Goal: Transaction & Acquisition: Book appointment/travel/reservation

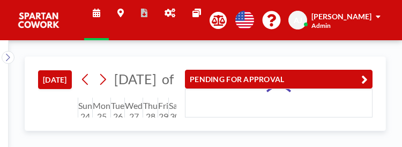
scroll to position [944, 0]
click at [361, 77] on button "PENDING FOR APPROVAL" at bounding box center [279, 79] width 188 height 19
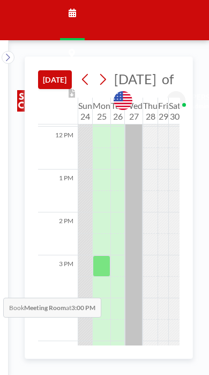
scroll to position [513, 0]
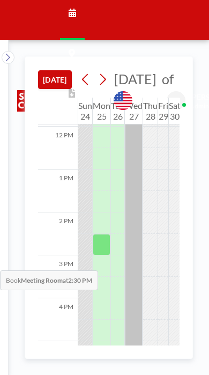
click at [102, 146] on div at bounding box center [102, 244] width 18 height 21
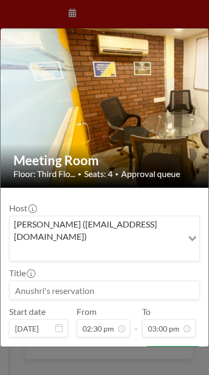
click at [181, 146] on input "Search for option" at bounding box center [96, 252] width 171 height 14
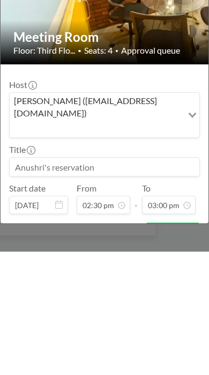
scroll to position [21, 37]
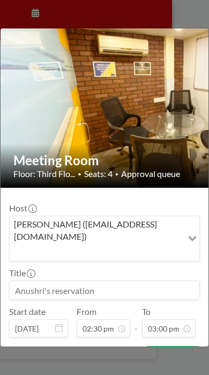
click at [190, 146] on icon "Search for option" at bounding box center [193, 238] width 8 height 5
click at [122, 146] on input at bounding box center [105, 290] width 190 height 18
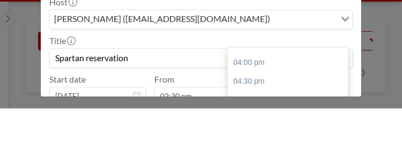
scroll to position [242, 0]
click at [259, 111] on div "04:30 pm" at bounding box center [288, 120] width 120 height 19
type input "Spartan reservation"
type input "04:30 pm"
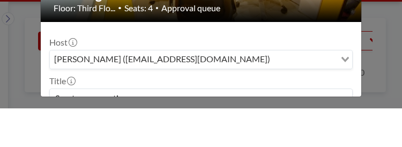
scroll to position [114, 0]
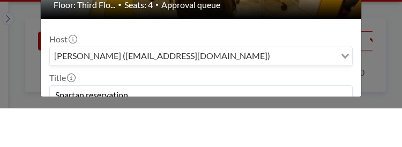
click at [343, 92] on icon "Search for option" at bounding box center [346, 94] width 8 height 5
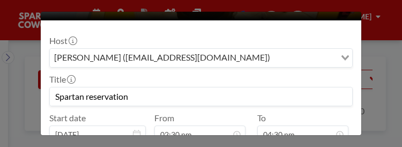
scroll to position [151, 0]
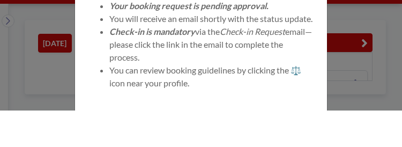
scroll to position [42, 0]
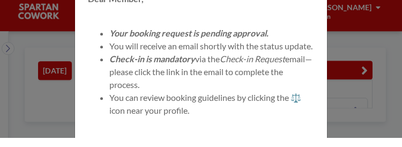
click at [247, 116] on li "You can review booking guidelines by clicking the ⚖️ icon near your profile." at bounding box center [211, 113] width 205 height 26
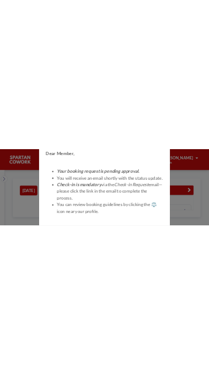
scroll to position [0, 0]
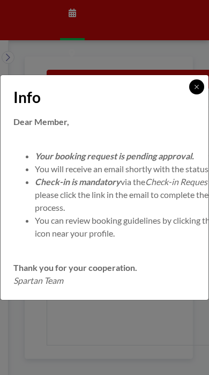
click at [202, 79] on button at bounding box center [196, 86] width 15 height 15
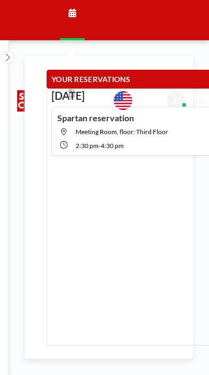
click at [13, 53] on div "[DATE] [DATE] of Meeting Room WEEKLY VIEW Loading... PENDING FOR APPROVAL 12 AM…" at bounding box center [109, 207] width 201 height 335
click at [10, 61] on icon at bounding box center [7, 57] width 7 height 11
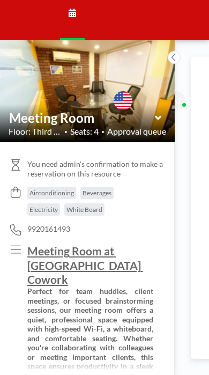
click at [174, 53] on icon at bounding box center [174, 57] width 7 height 11
